Goal: Task Accomplishment & Management: Use online tool/utility

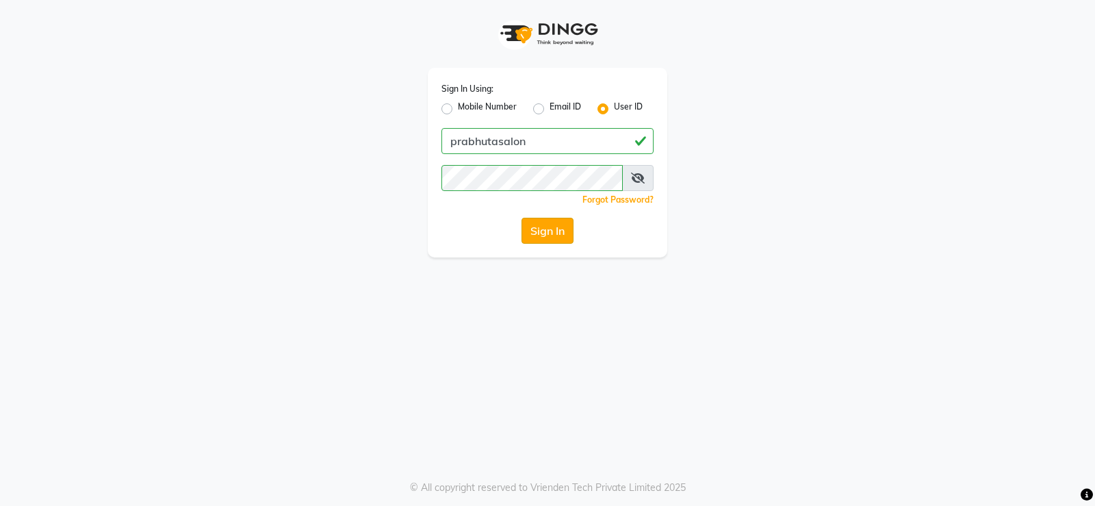
click at [550, 231] on button "Sign In" at bounding box center [547, 231] width 52 height 26
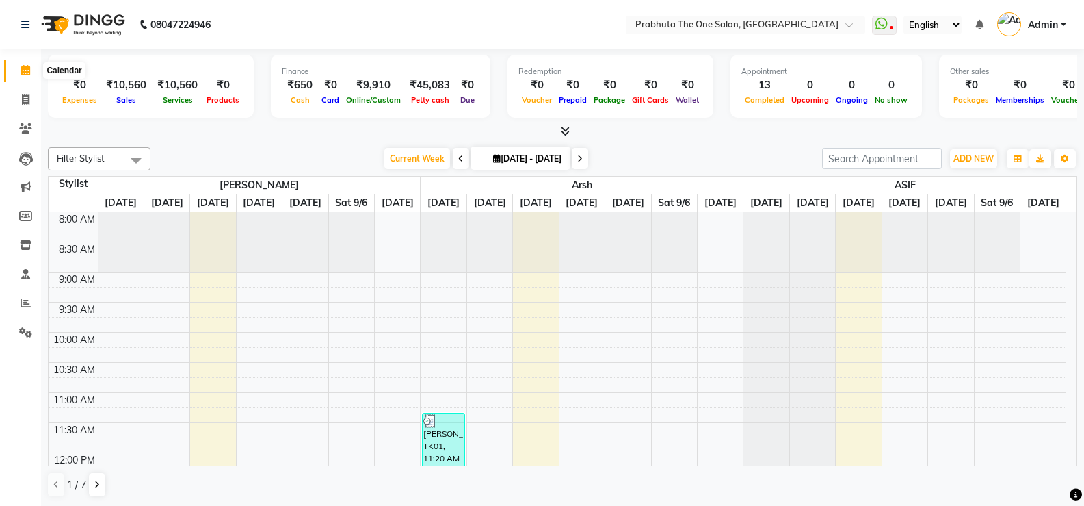
click at [28, 66] on icon at bounding box center [25, 70] width 9 height 10
click at [33, 96] on span at bounding box center [26, 100] width 24 height 16
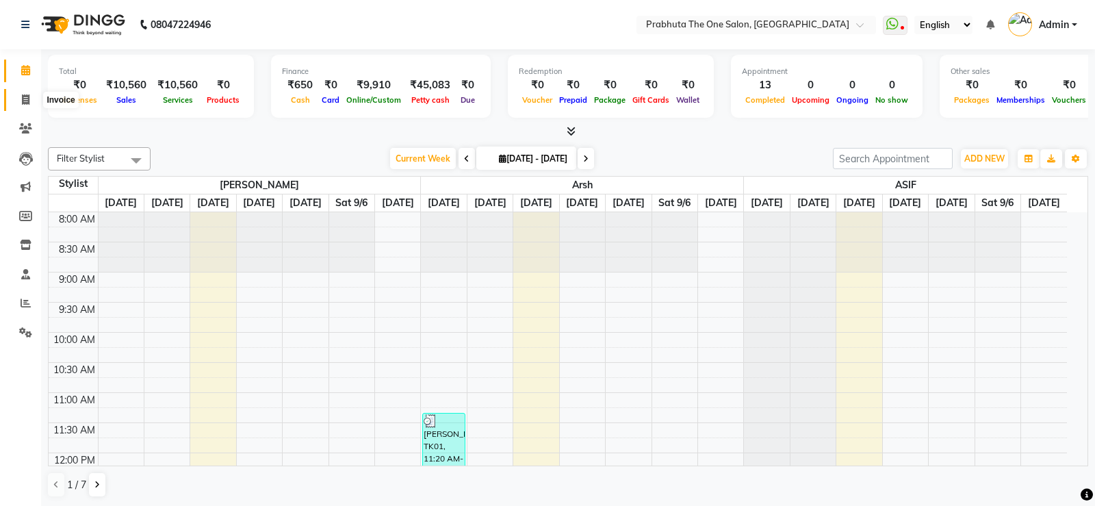
select select "5326"
select select "service"
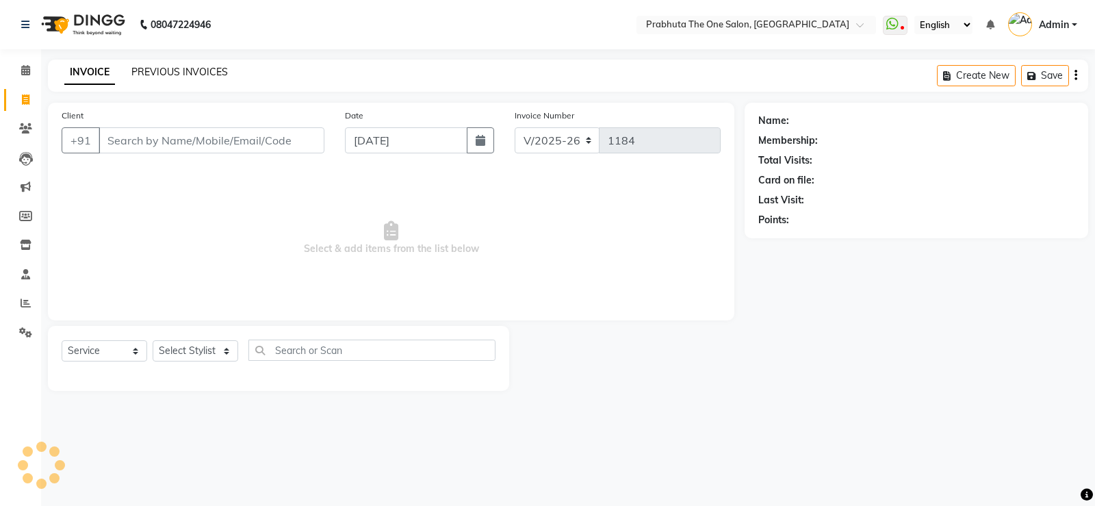
click at [192, 69] on link "PREVIOUS INVOICES" at bounding box center [179, 72] width 96 height 12
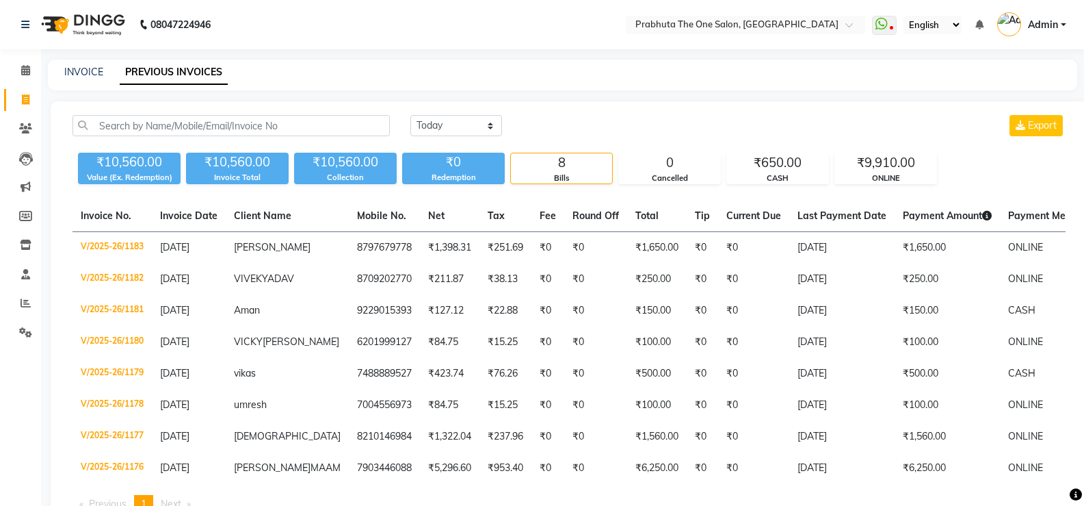
click at [398, 40] on nav "08047224946 Select Location × Prabhuta The One Salon, [PERSON_NAME] WhatsApp St…" at bounding box center [542, 24] width 1084 height 49
click at [24, 105] on span at bounding box center [26, 100] width 24 height 16
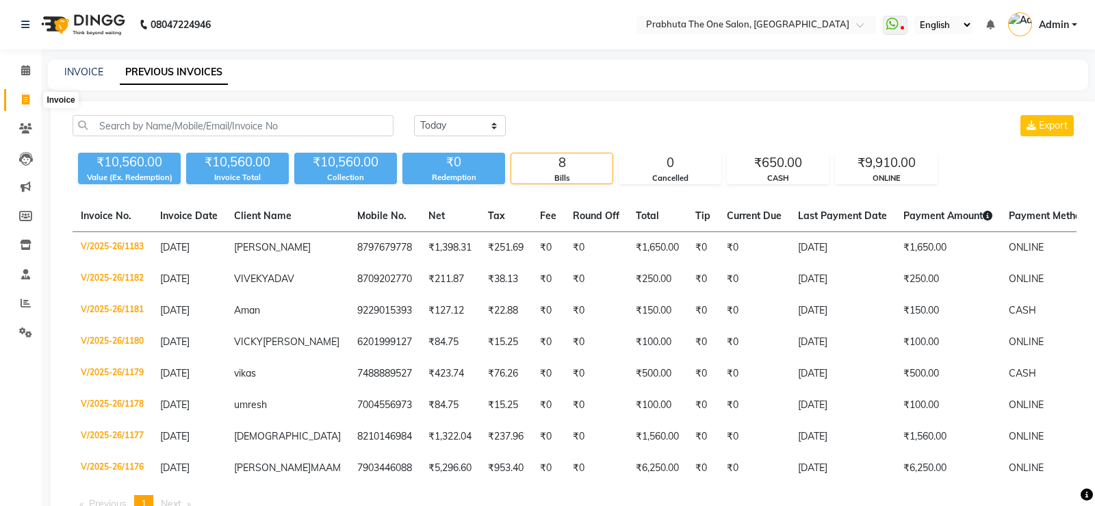
select select "5326"
select select "service"
